Goal: Check status: Check status

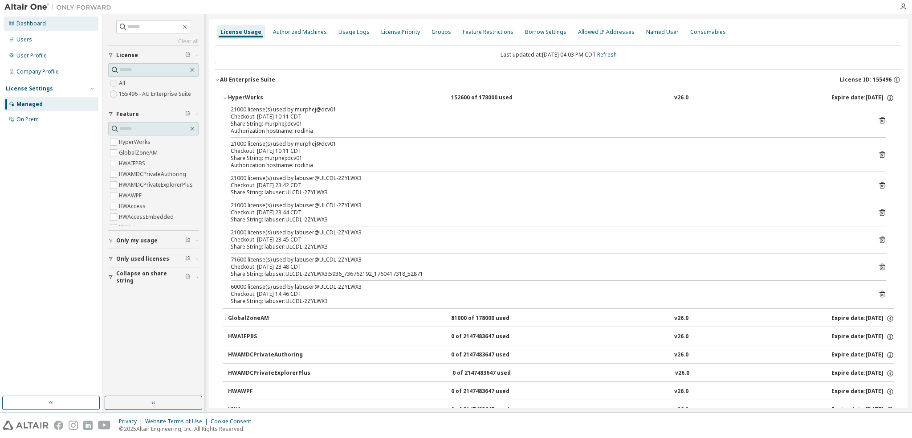
click at [53, 24] on div "Dashboard" at bounding box center [51, 23] width 95 height 14
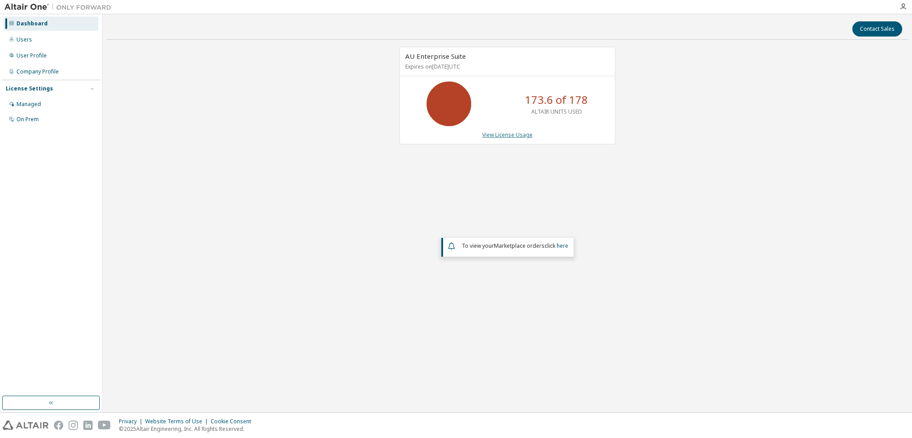
click at [521, 134] on link "View License Usage" at bounding box center [507, 135] width 50 height 8
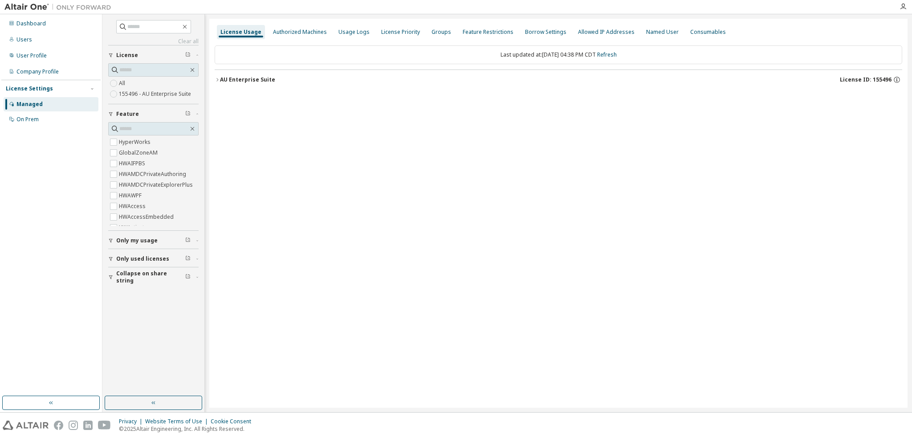
click at [255, 81] on div "AU Enterprise Suite" at bounding box center [247, 79] width 55 height 7
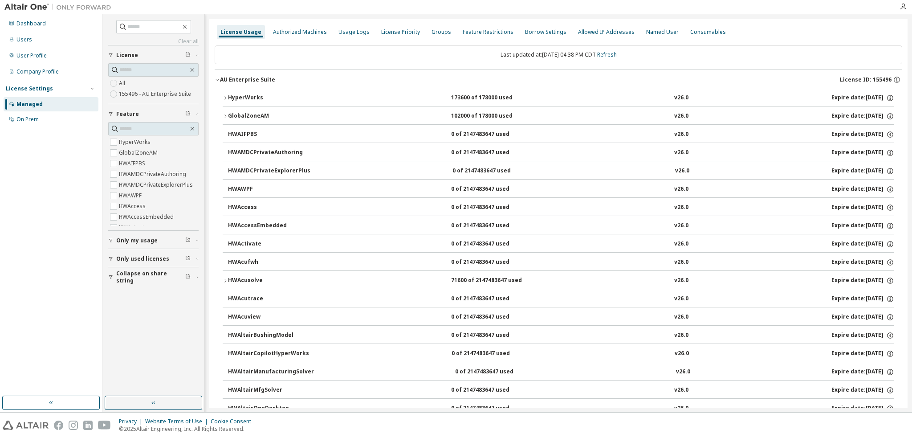
click at [258, 96] on div "HyperWorks" at bounding box center [268, 98] width 80 height 8
